Goal: Find specific page/section: Find specific page/section

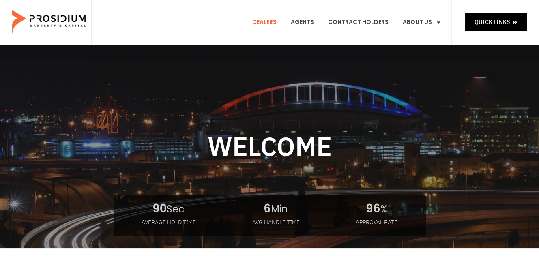
click at [275, 22] on link "Dealers" at bounding box center [264, 22] width 37 height 30
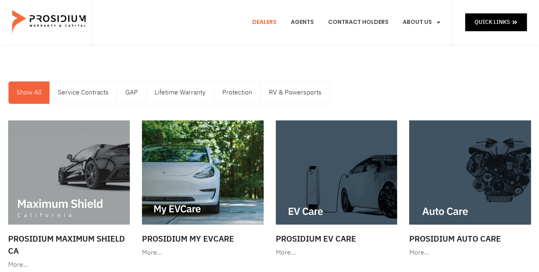
click at [265, 24] on link "Dealers" at bounding box center [264, 22] width 37 height 30
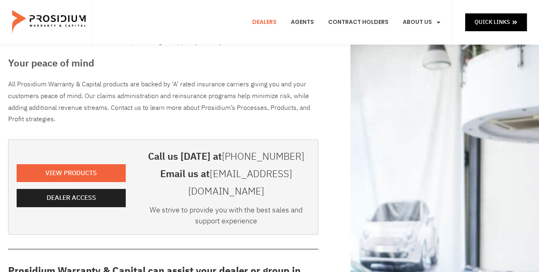
scroll to position [162, 0]
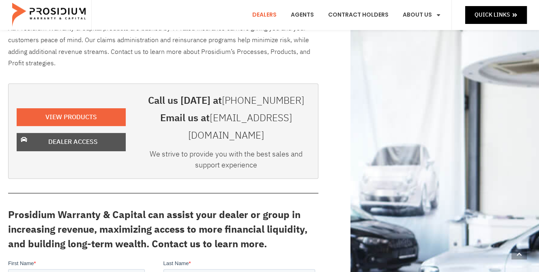
click at [109, 136] on span "Dealer Access" at bounding box center [73, 142] width 88 height 12
